Goal: Transaction & Acquisition: Purchase product/service

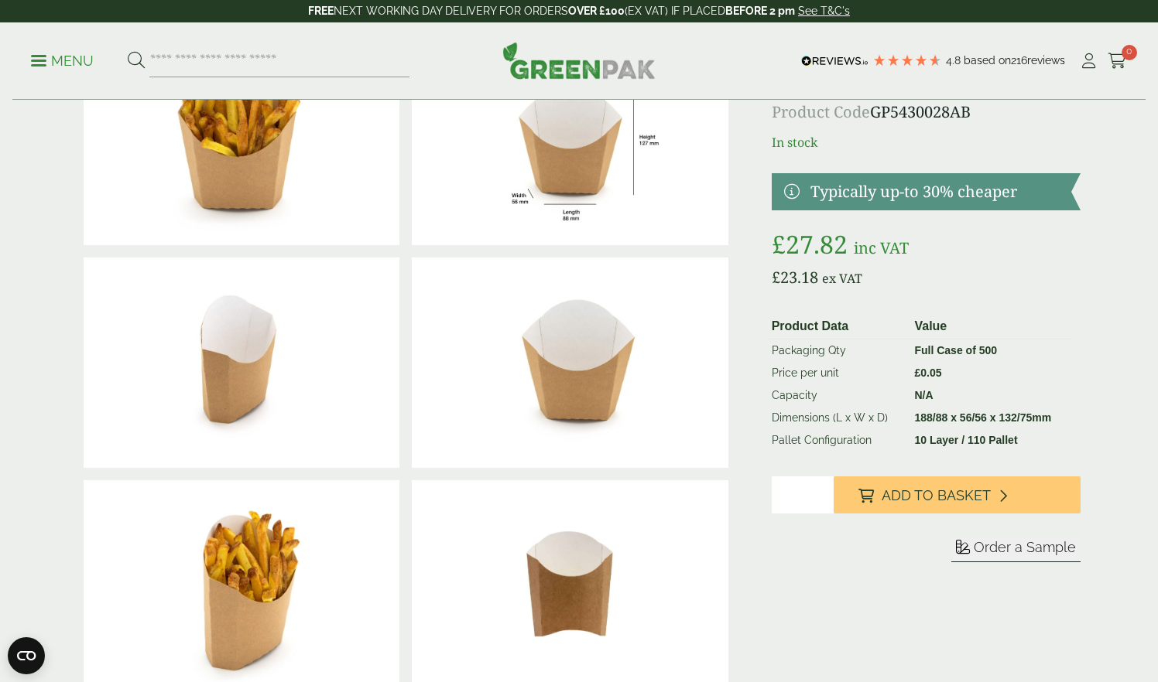
scroll to position [122, 0]
click at [822, 494] on input "*" at bounding box center [802, 494] width 62 height 37
click at [822, 493] on input "*" at bounding box center [802, 494] width 62 height 37
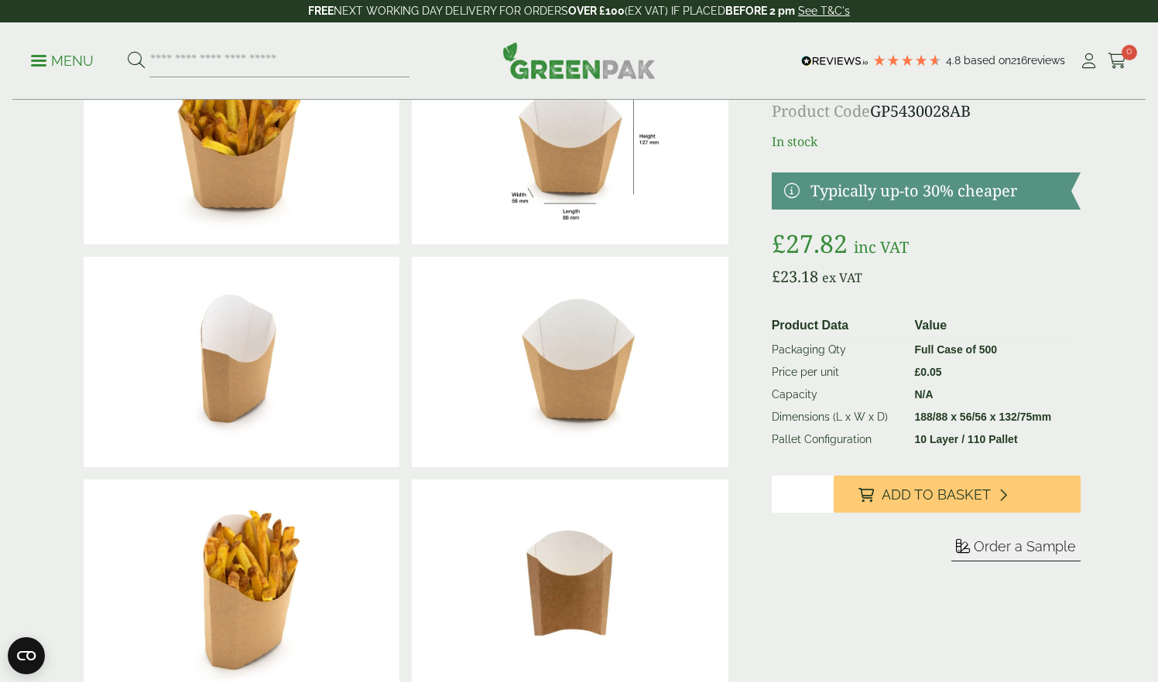
click at [822, 493] on input "*" at bounding box center [802, 494] width 62 height 37
type input "*"
click at [822, 493] on input "*" at bounding box center [802, 494] width 62 height 37
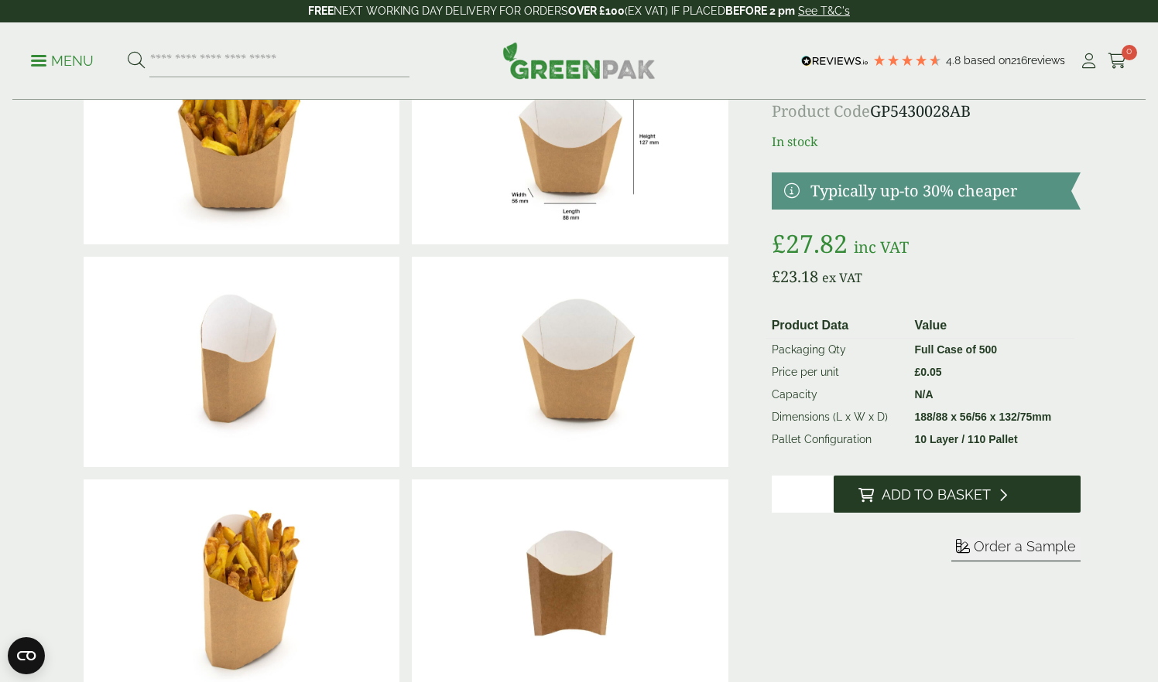
click at [896, 491] on span "Add to Basket" at bounding box center [935, 495] width 109 height 17
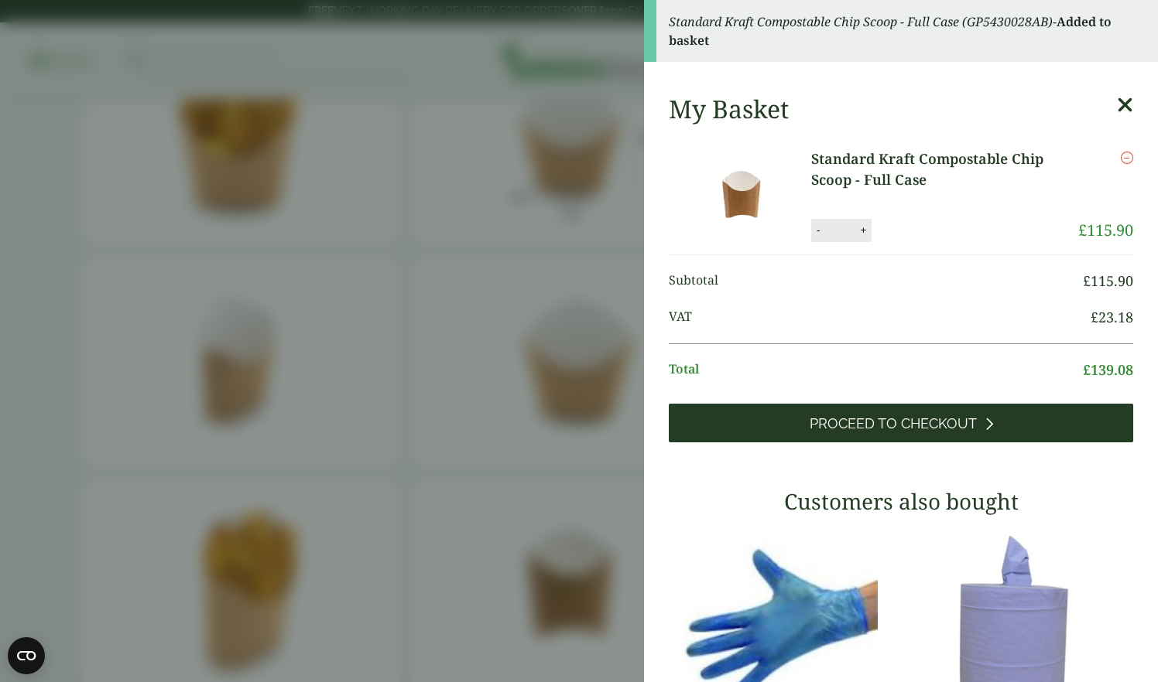
click at [903, 431] on span "Proceed to Checkout" at bounding box center [892, 423] width 167 height 17
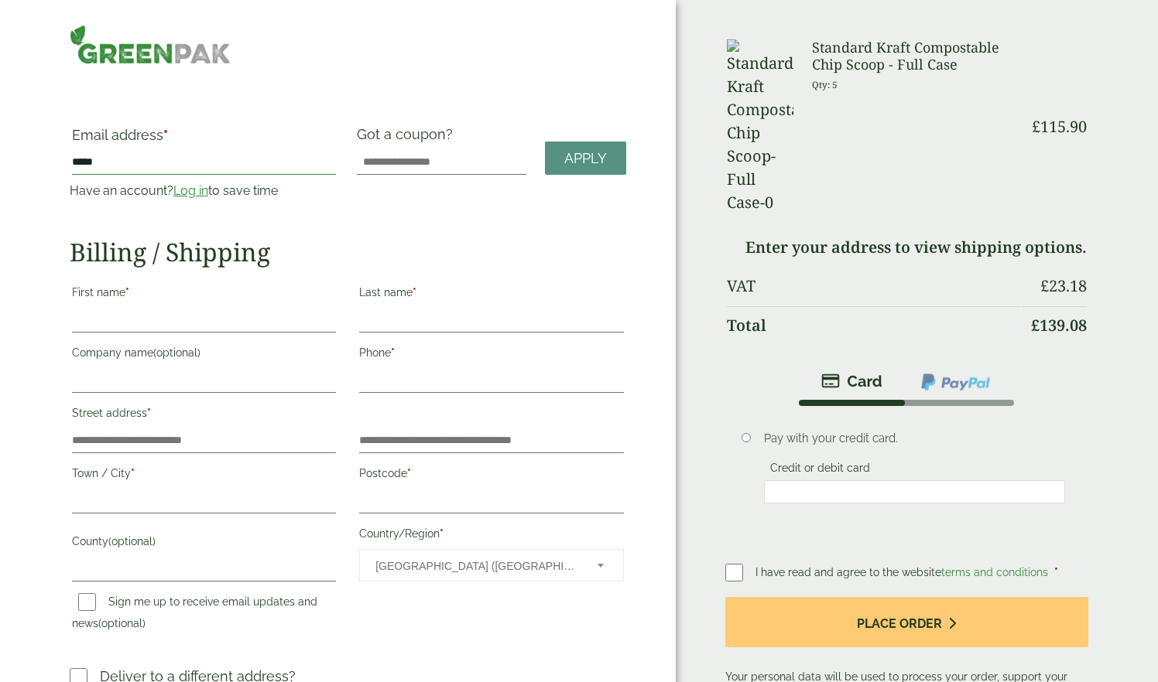
type input "*****"
click at [175, 197] on link "Log in" at bounding box center [190, 190] width 35 height 15
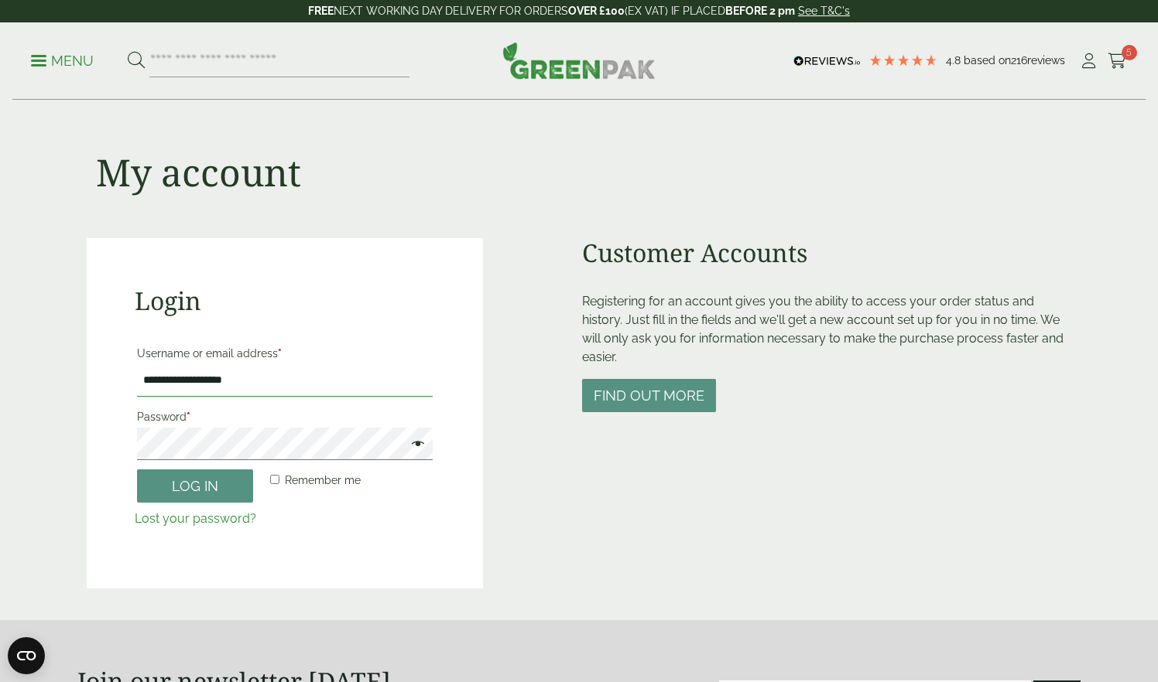
type input "**********"
click at [195, 485] on button "Log in" at bounding box center [195, 486] width 116 height 33
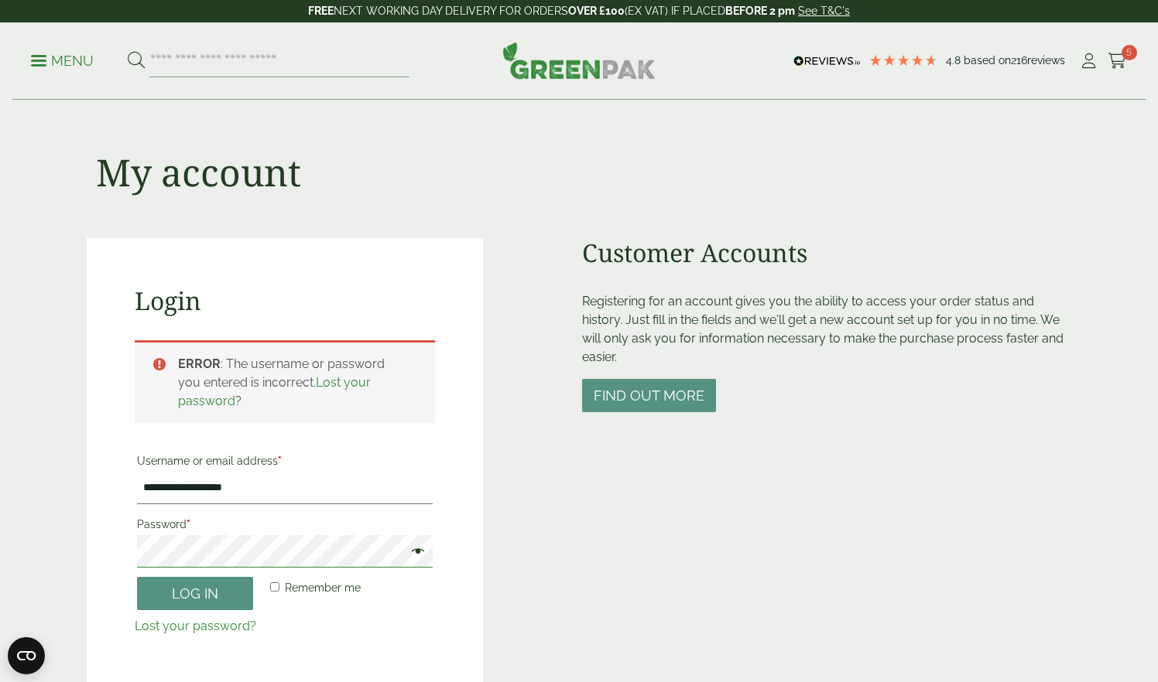
scroll to position [340, 0]
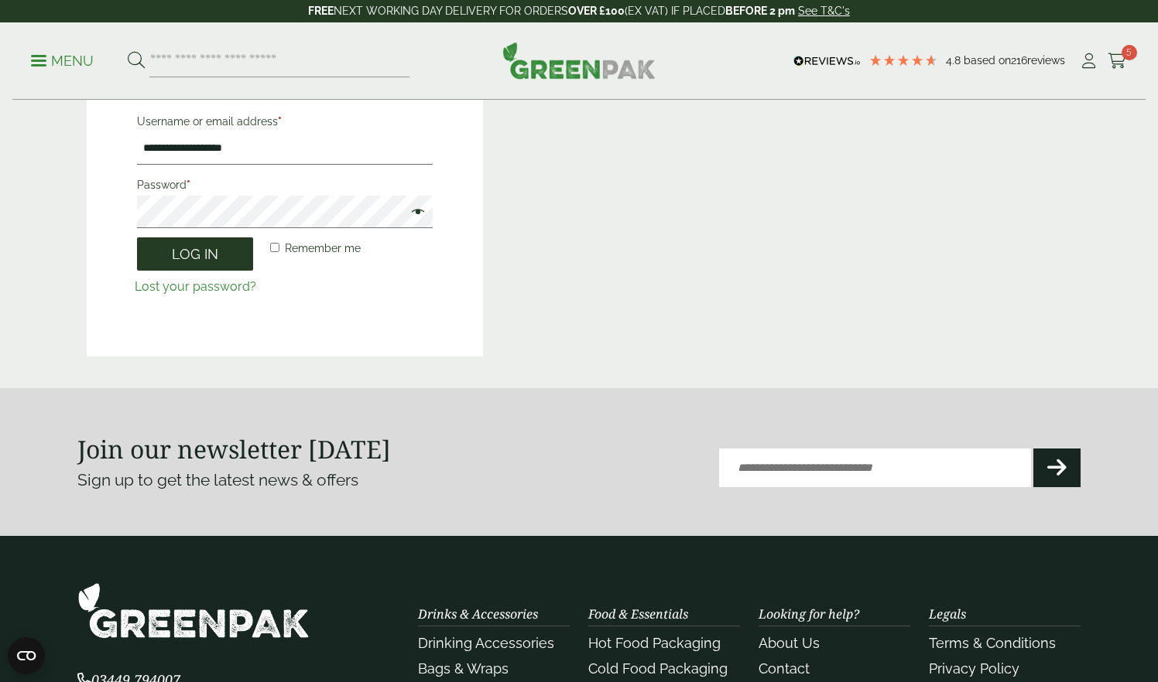
click at [220, 243] on button "Log in" at bounding box center [195, 254] width 116 height 33
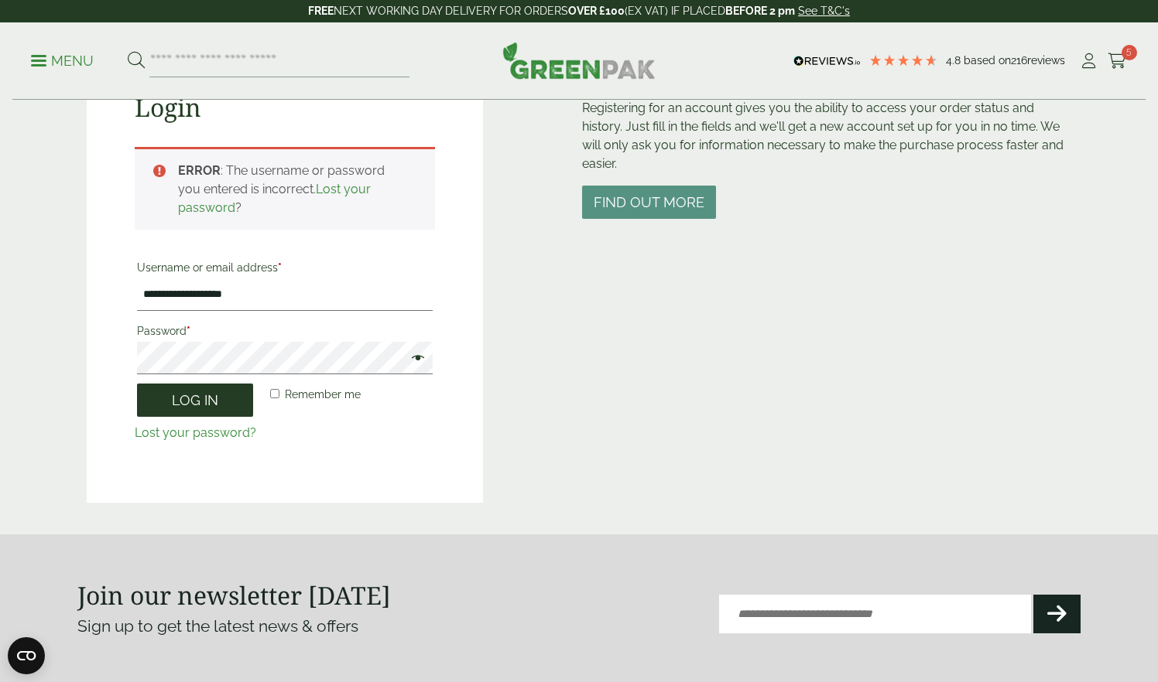
scroll to position [190, 0]
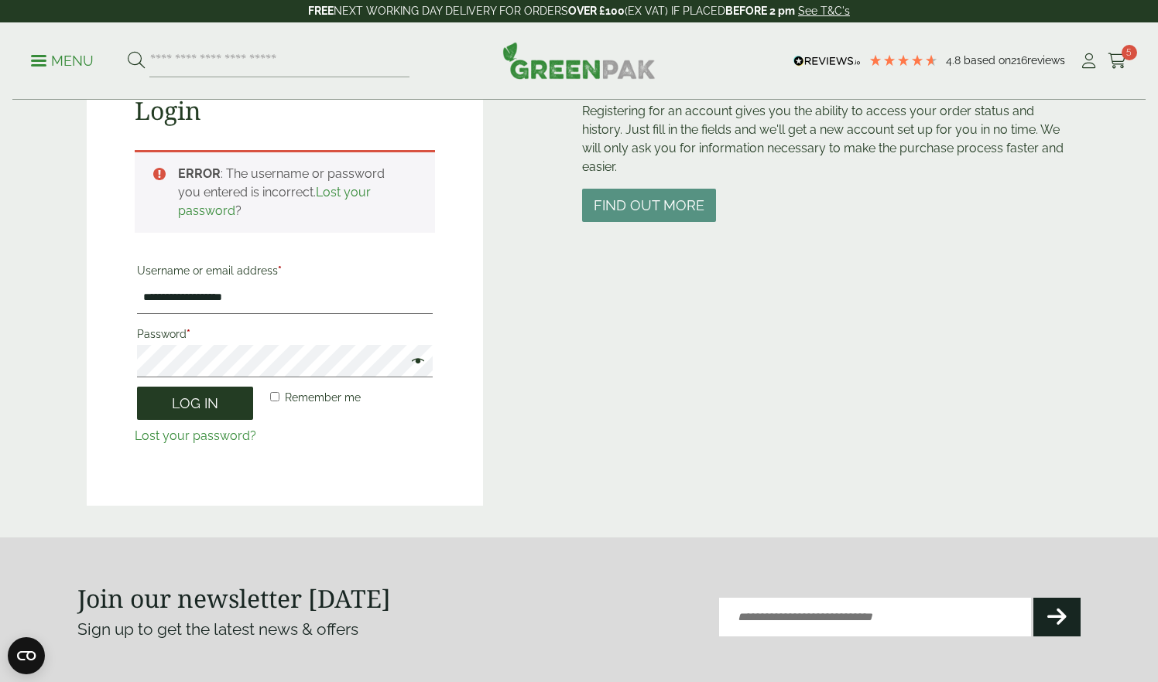
click at [191, 396] on button "Log in" at bounding box center [195, 403] width 116 height 33
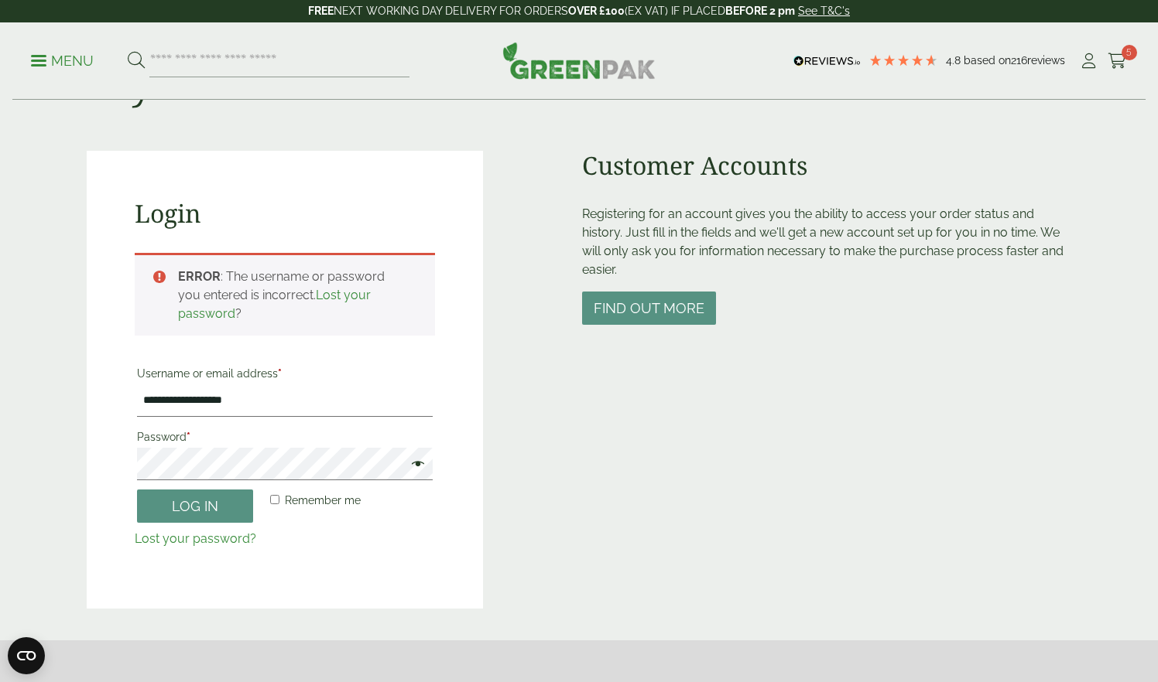
scroll to position [77, 0]
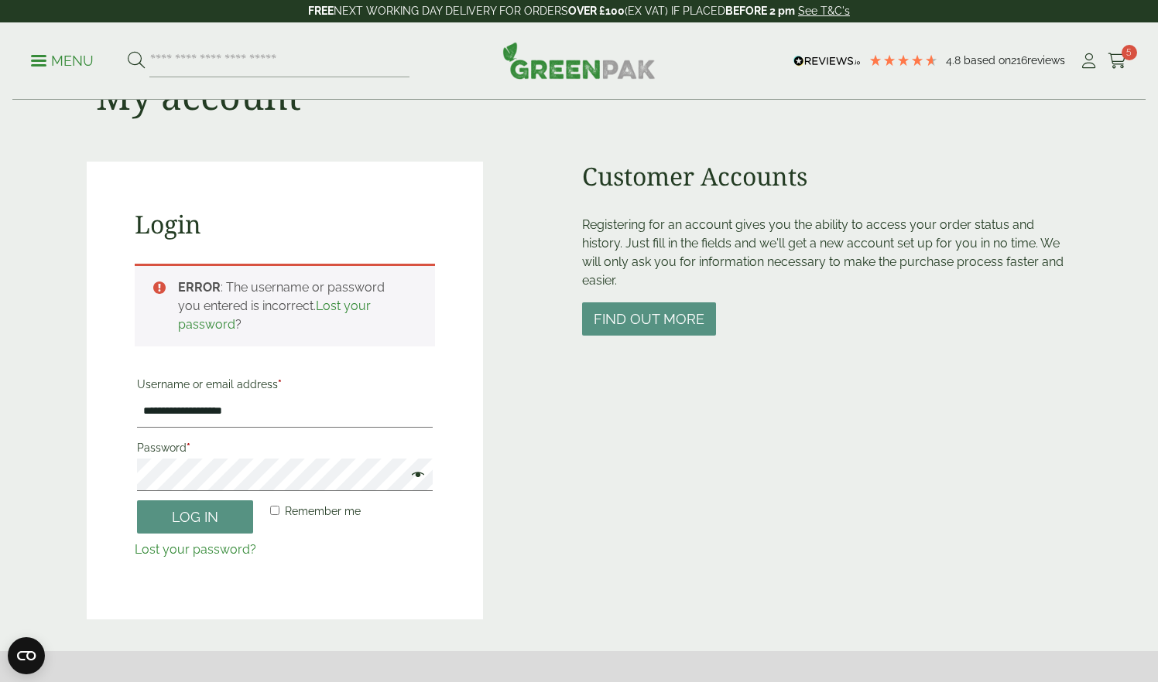
click at [316, 307] on link "Lost your password" at bounding box center [274, 315] width 193 height 33
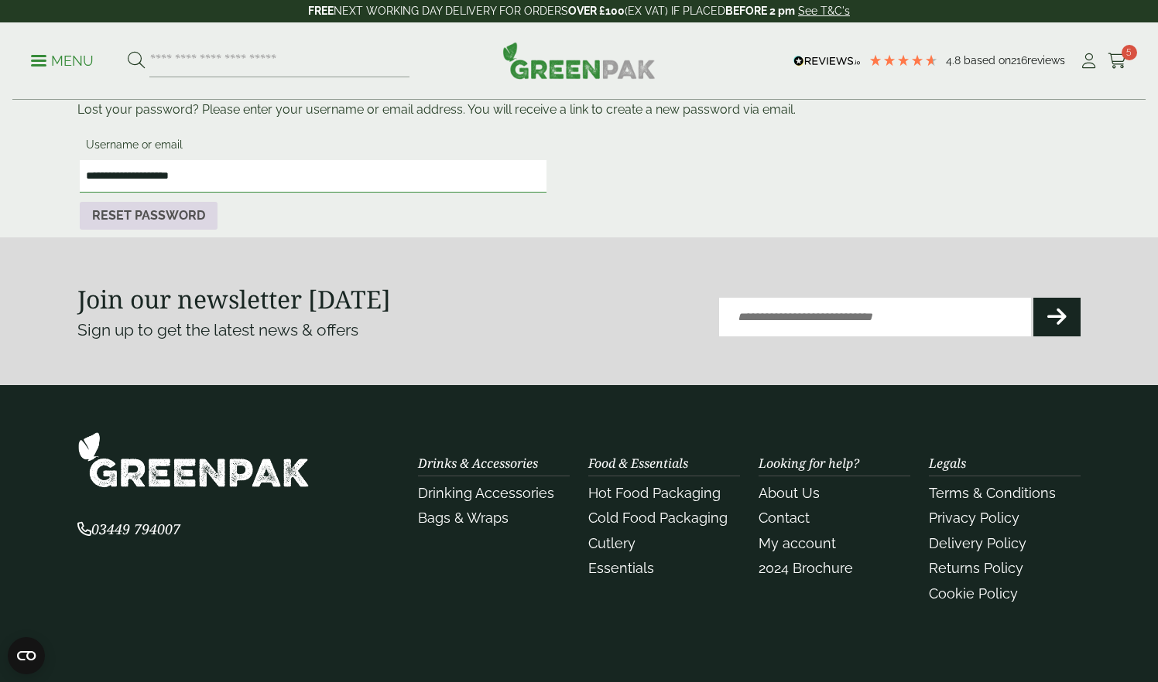
type input "**********"
click at [142, 209] on button "Reset password" at bounding box center [149, 216] width 138 height 28
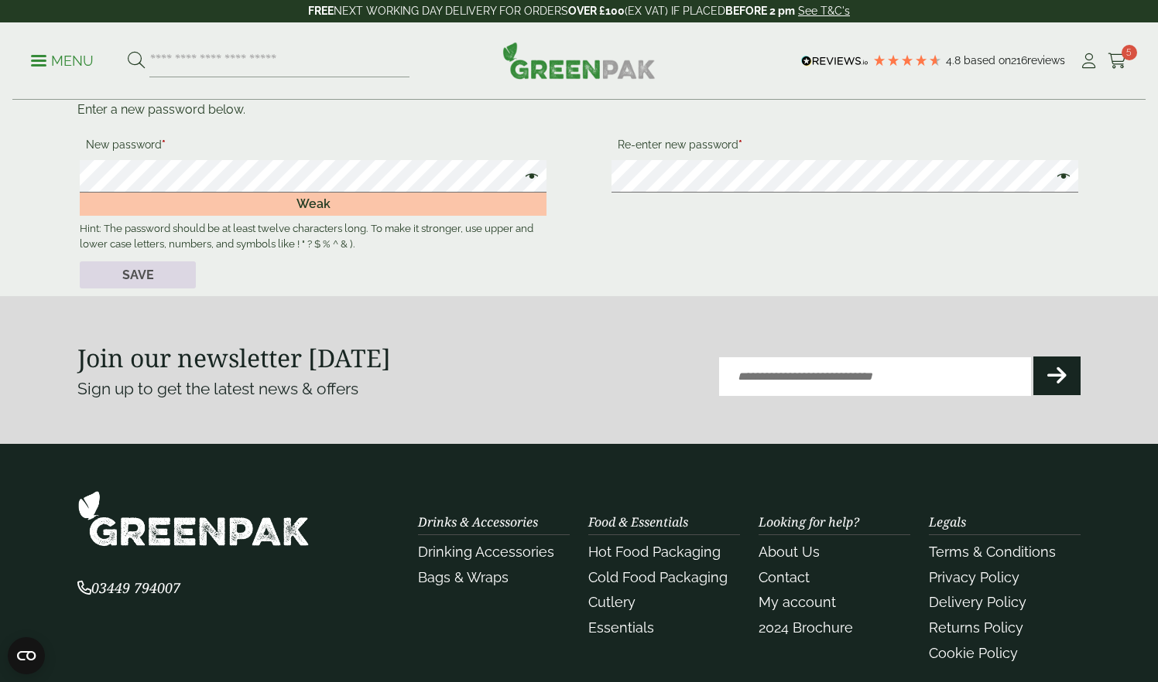
click at [147, 271] on button "Save" at bounding box center [138, 276] width 116 height 28
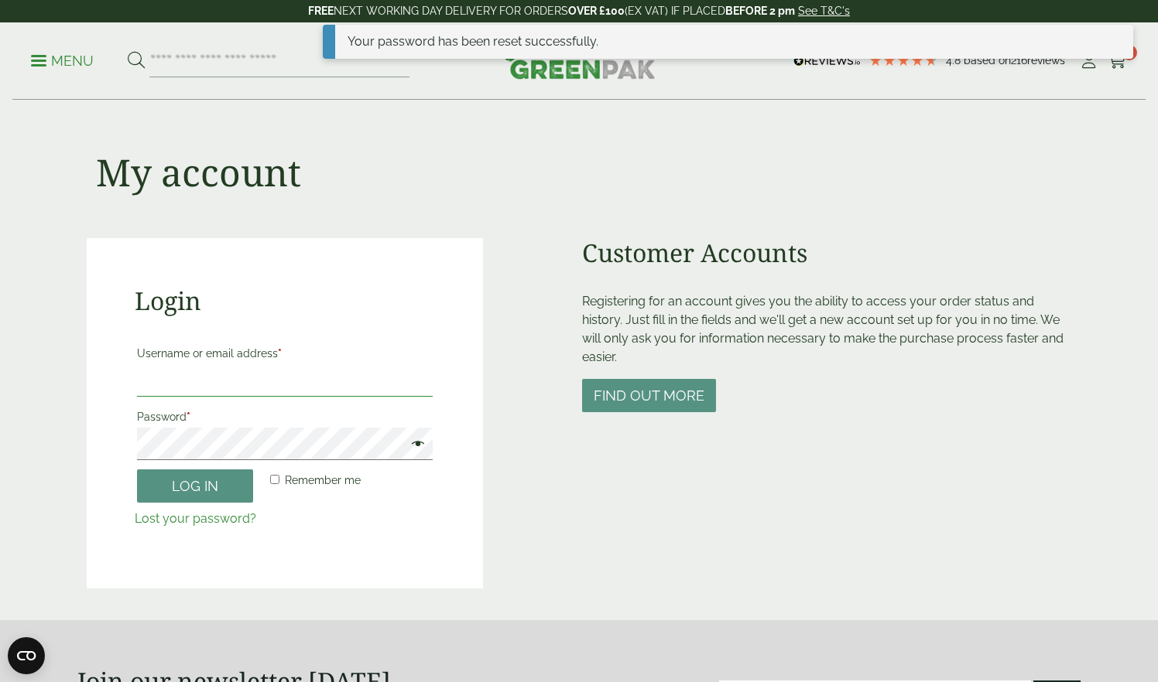
click at [284, 372] on input "Username or email address *" at bounding box center [285, 380] width 296 height 32
type input "**********"
click at [221, 472] on button "Log in" at bounding box center [195, 486] width 116 height 33
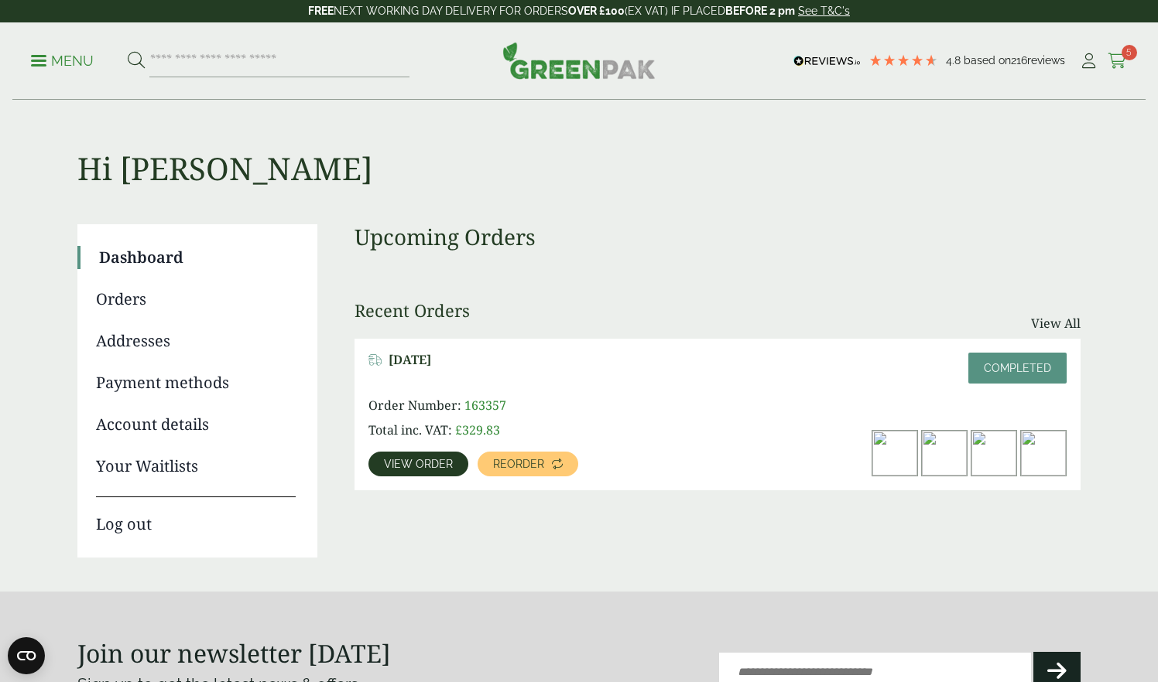
click at [1122, 61] on icon at bounding box center [1116, 60] width 19 height 15
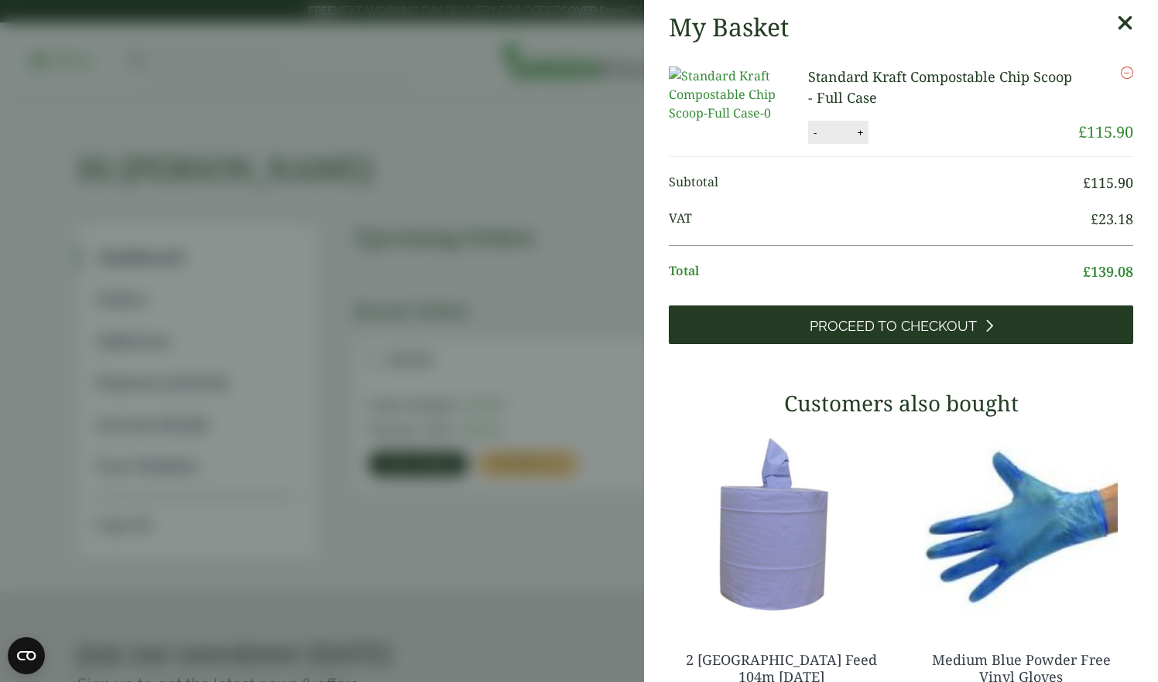
click at [912, 335] on span "Proceed to Checkout" at bounding box center [892, 326] width 167 height 17
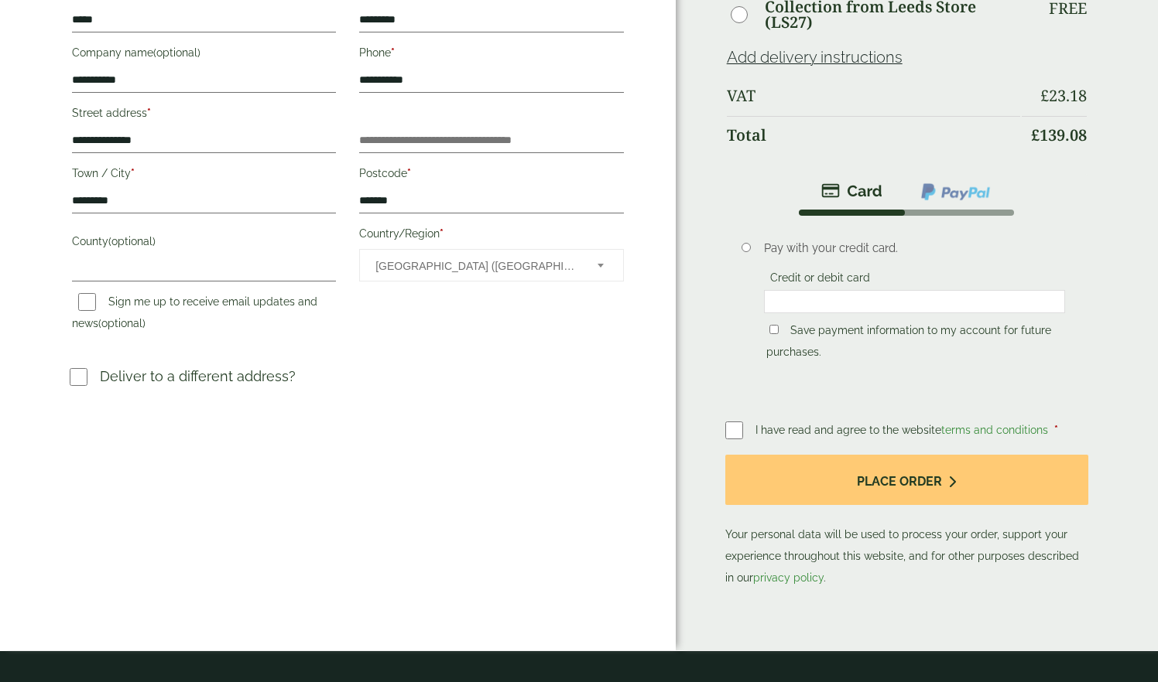
scroll to position [284, 0]
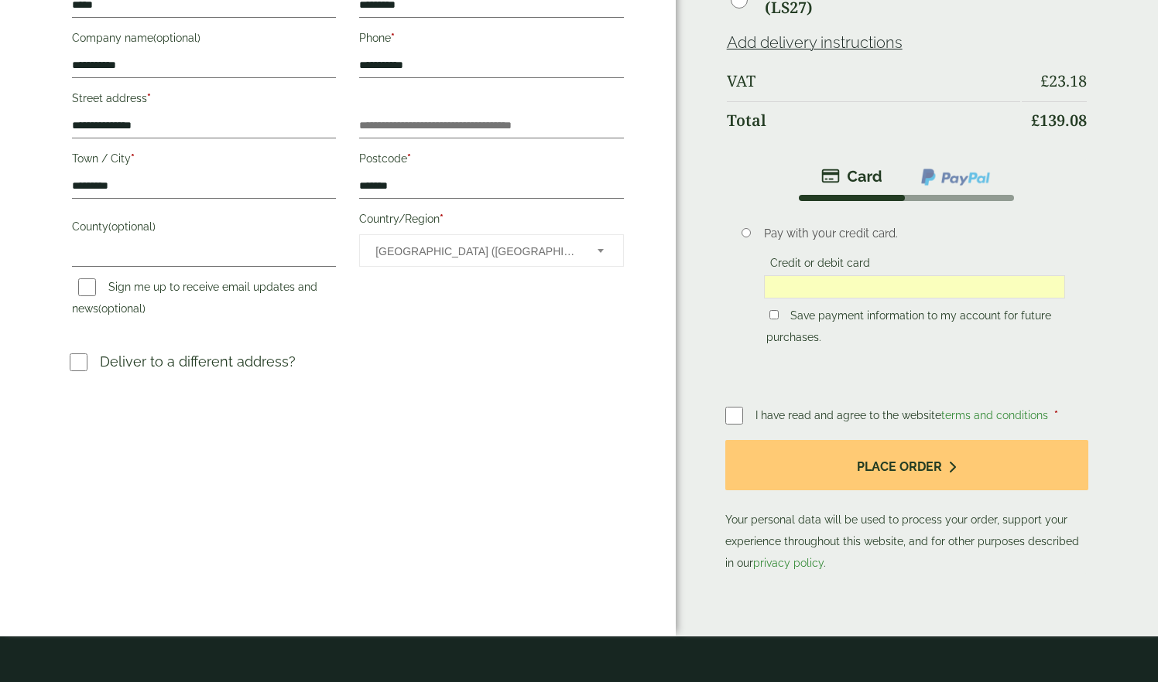
click at [832, 424] on p "I have read and agree to the website terms and conditions *" at bounding box center [906, 416] width 303 height 16
click at [824, 416] on span "I have read and agree to the website terms and conditions" at bounding box center [903, 415] width 296 height 12
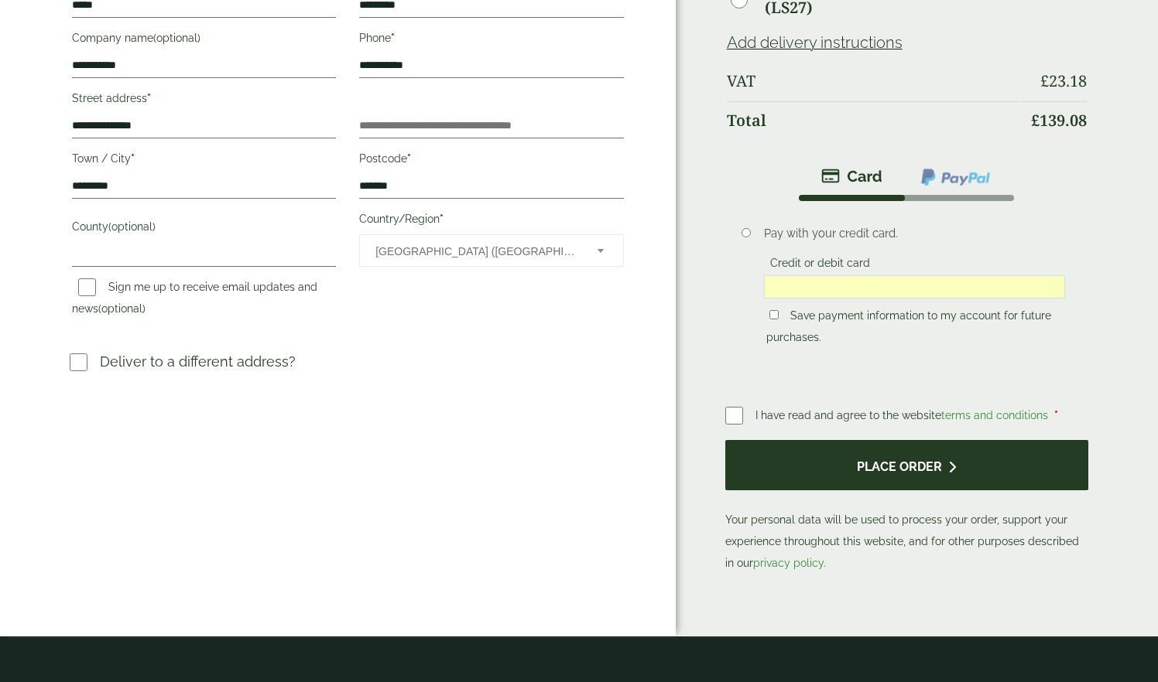
click at [863, 474] on button "Place order" at bounding box center [907, 465] width 364 height 50
